Goal: Find specific page/section: Find specific page/section

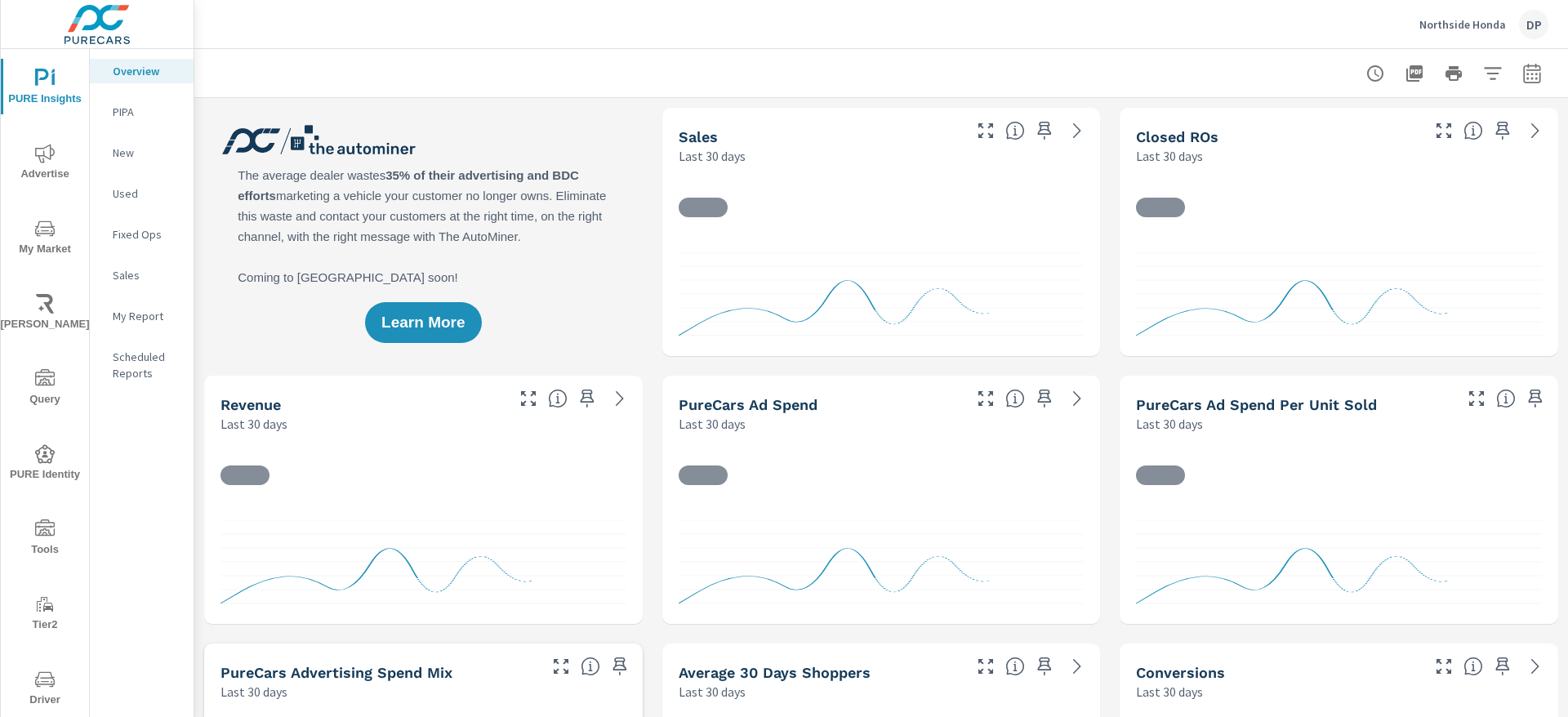
click at [51, 386] on icon "nav menu" at bounding box center [45, 379] width 20 height 20
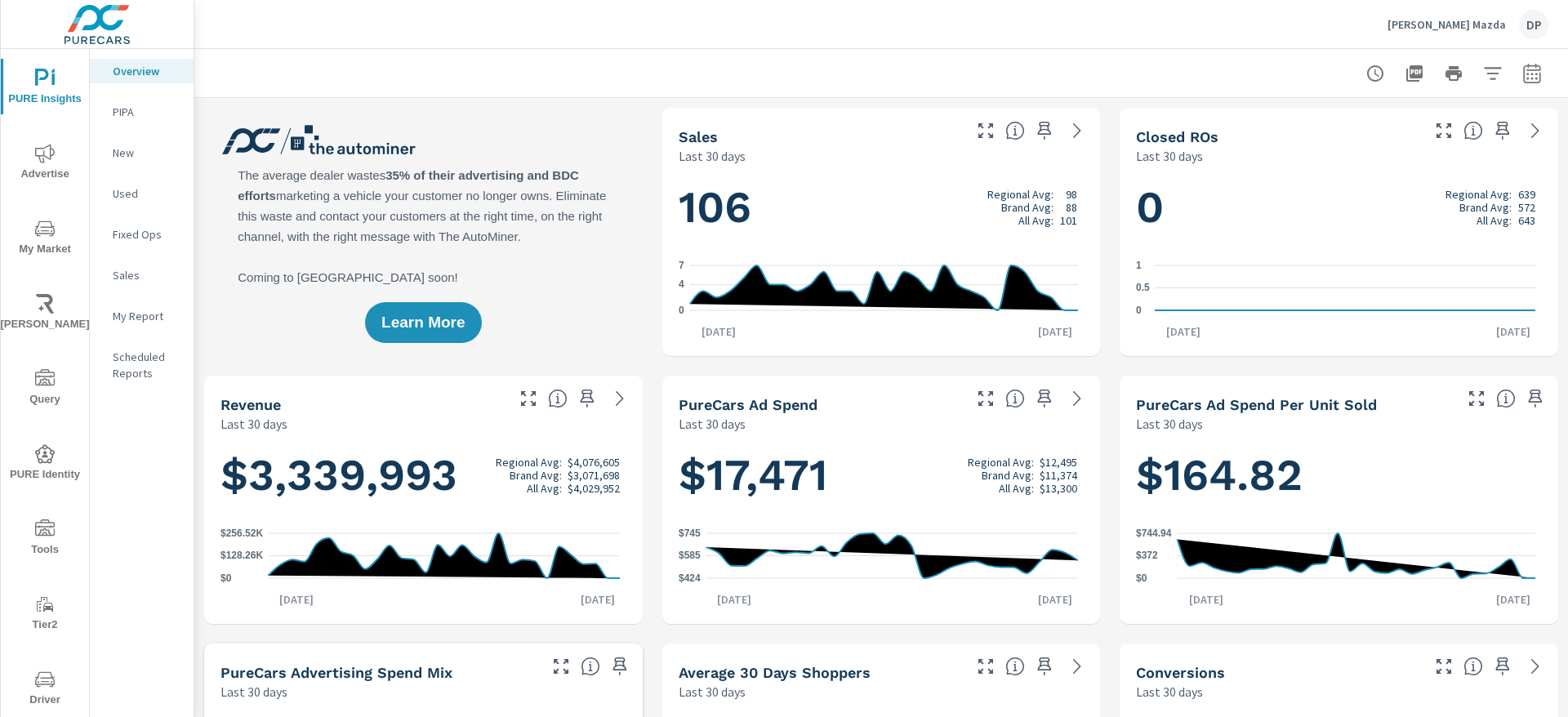
scroll to position [1, 0]
click at [24, 402] on span "Query" at bounding box center [44, 389] width 79 height 40
